Goal: Transaction & Acquisition: Purchase product/service

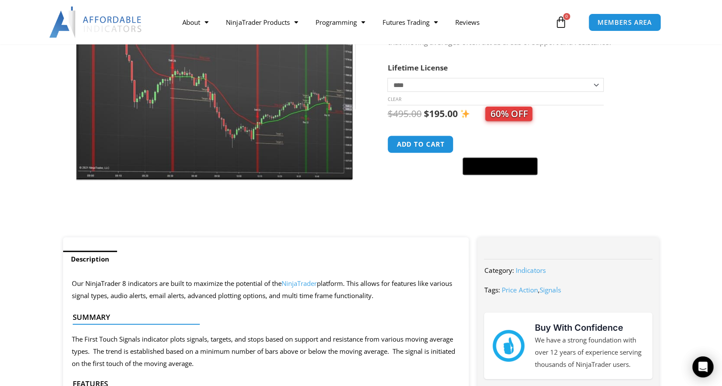
scroll to position [131, 0]
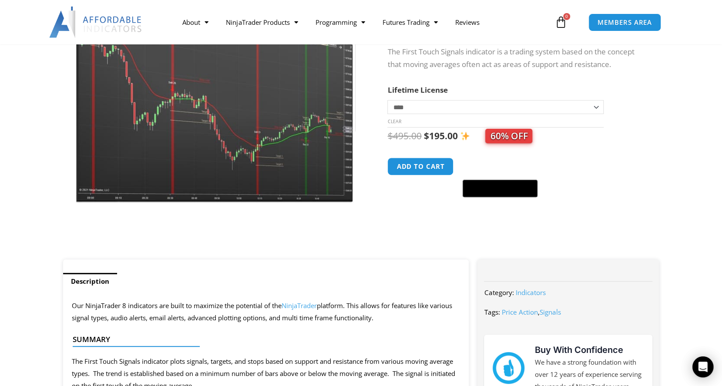
click at [207, 149] on img at bounding box center [215, 82] width 280 height 241
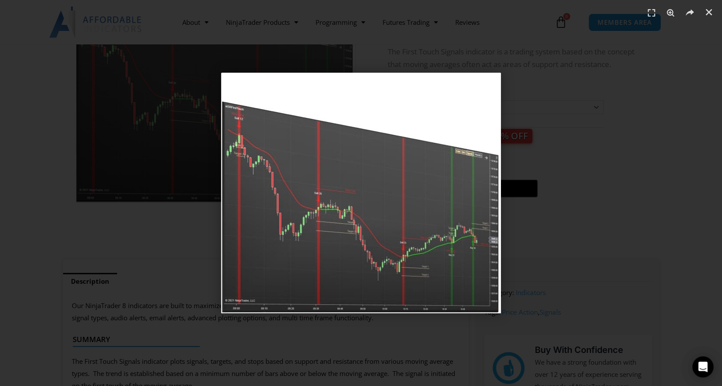
click at [632, 204] on div "1 / 1" at bounding box center [361, 192] width 662 height 325
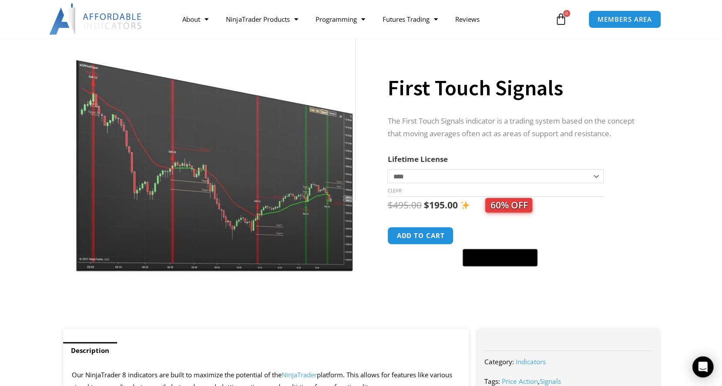
scroll to position [0, 0]
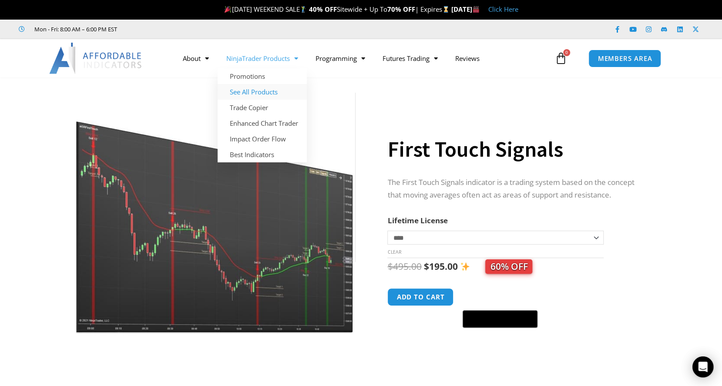
click at [264, 90] on link "See All Products" at bounding box center [262, 92] width 89 height 16
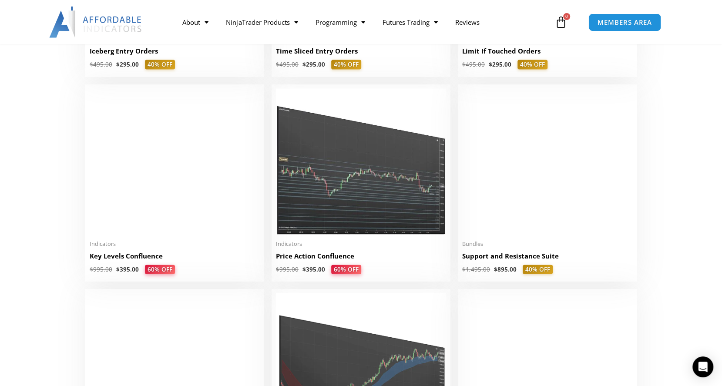
scroll to position [1176, 0]
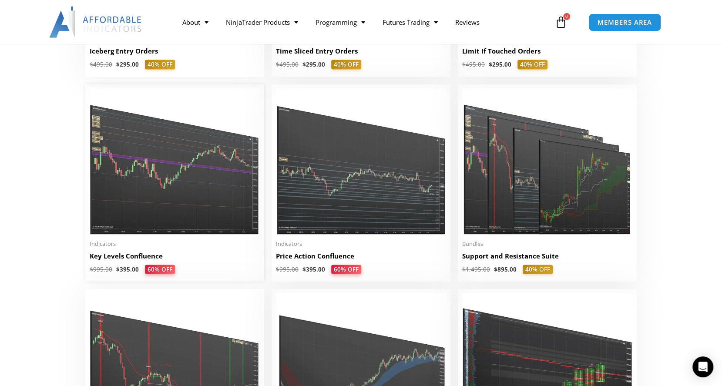
click at [191, 187] on img at bounding box center [175, 162] width 170 height 146
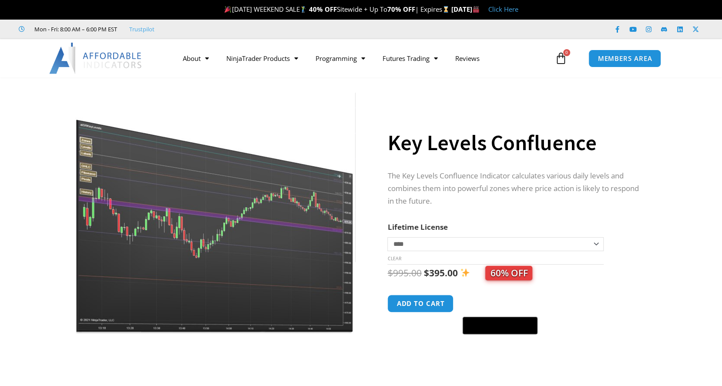
click at [598, 245] on select "**********" at bounding box center [496, 244] width 216 height 14
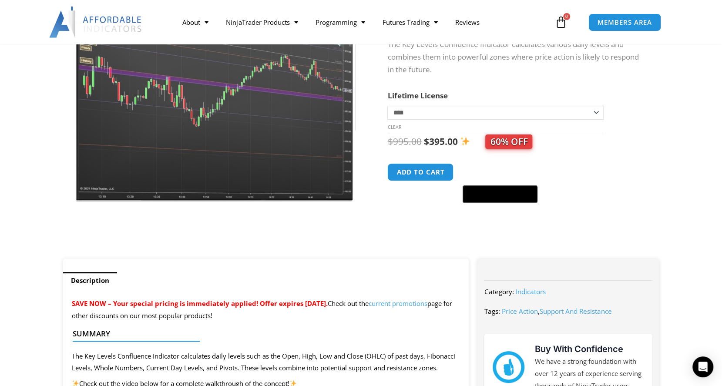
scroll to position [87, 0]
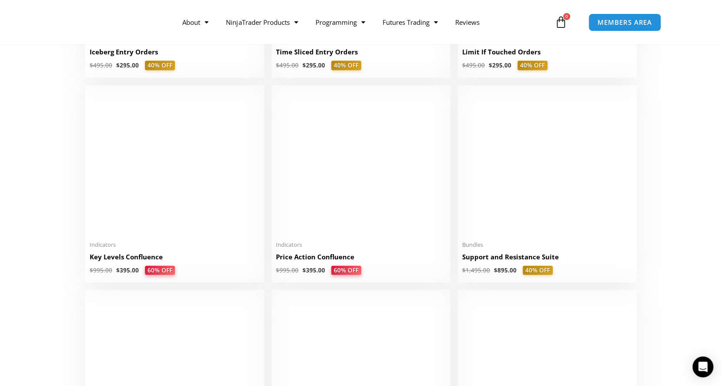
scroll to position [1176, 0]
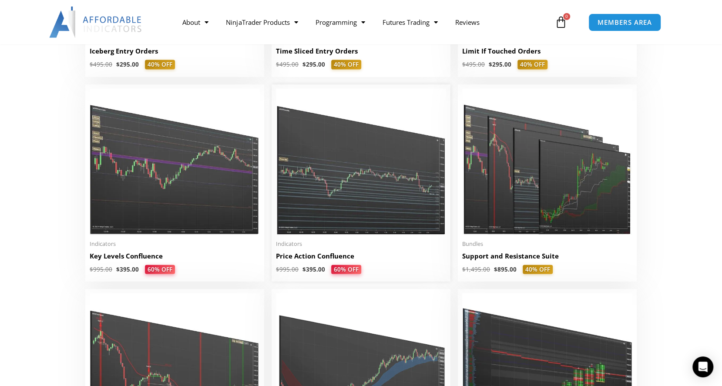
click at [369, 192] on img at bounding box center [361, 162] width 170 height 146
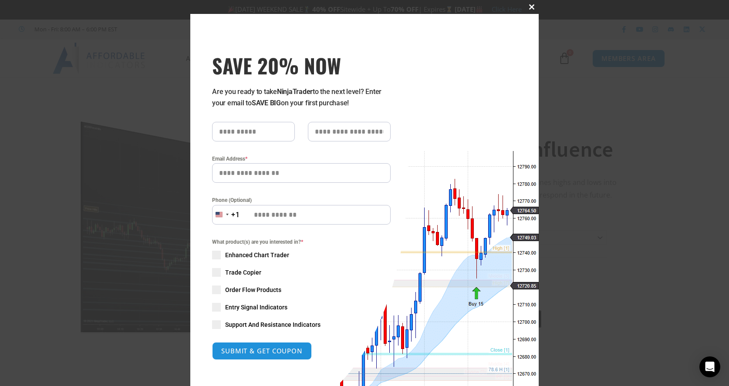
click at [527, 7] on span at bounding box center [532, 6] width 14 height 5
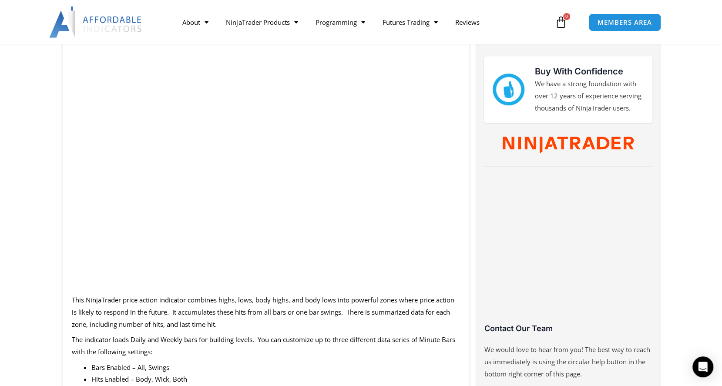
scroll to position [435, 0]
